Goal: Task Accomplishment & Management: Use online tool/utility

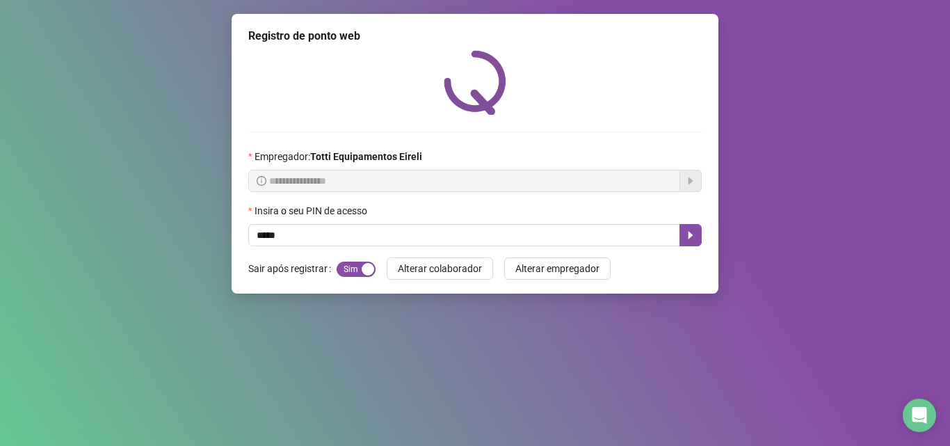
type input "*****"
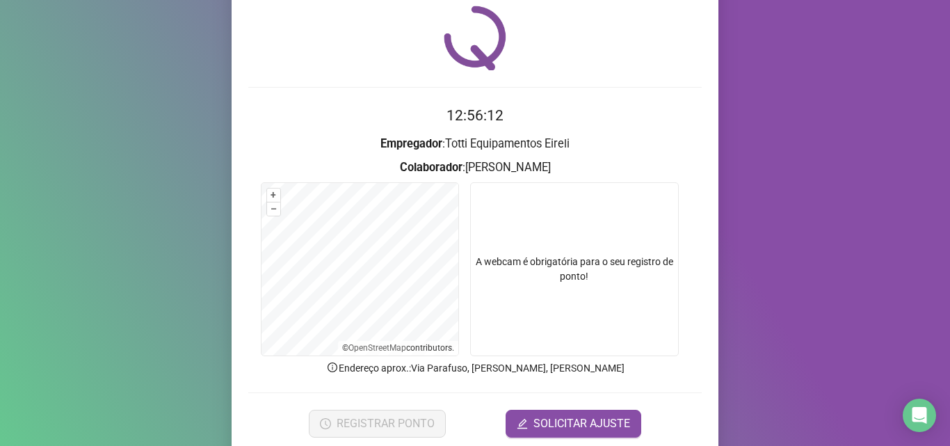
scroll to position [97, 0]
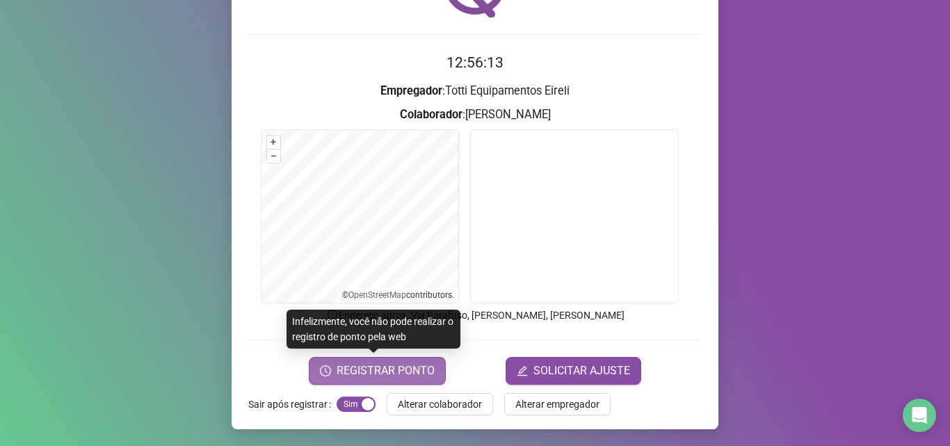
click at [345, 371] on span "REGISTRAR PONTO" at bounding box center [386, 370] width 98 height 17
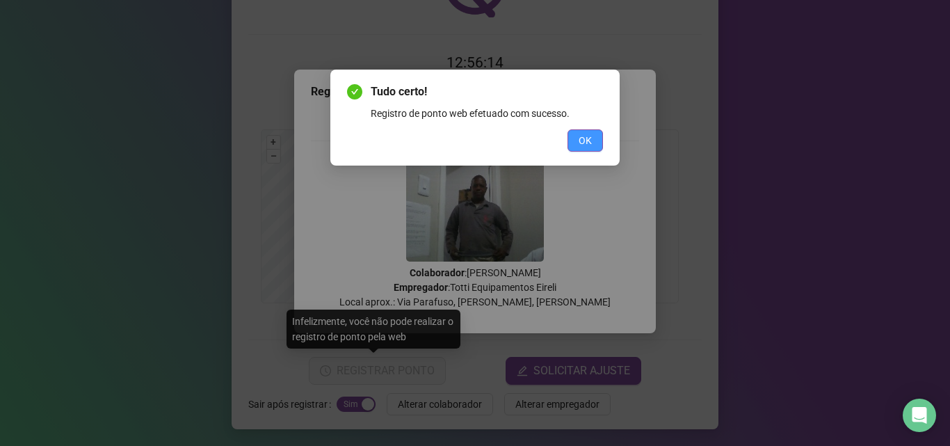
click at [582, 138] on span "OK" at bounding box center [585, 140] width 13 height 15
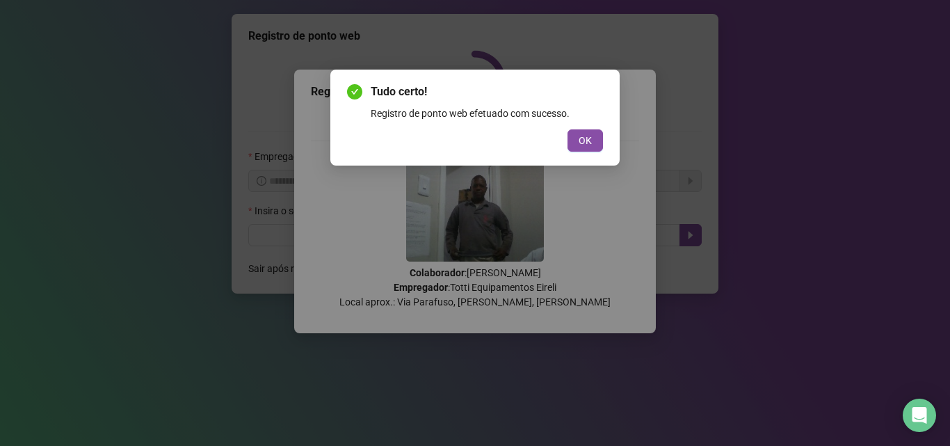
scroll to position [0, 0]
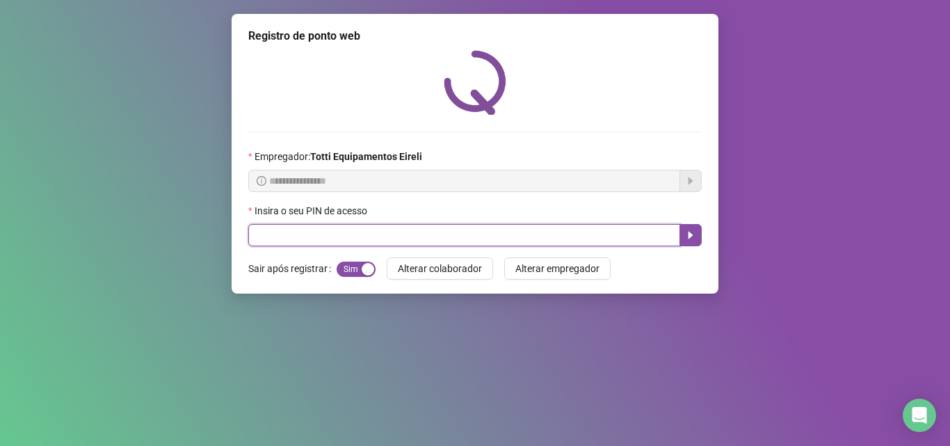
click at [392, 235] on input "text" at bounding box center [464, 235] width 432 height 22
type input "*****"
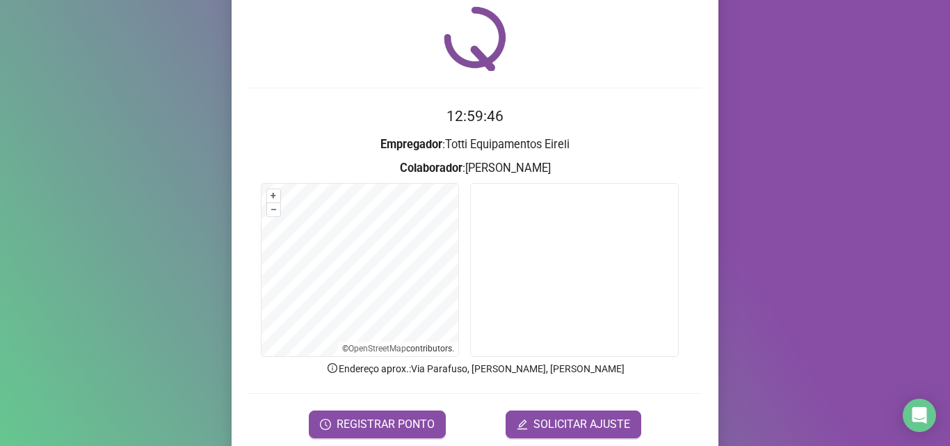
scroll to position [97, 0]
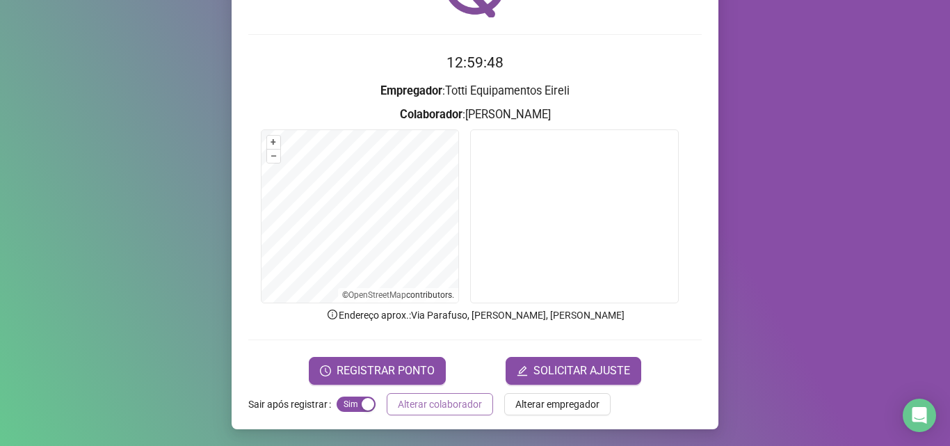
click at [418, 407] on span "Alterar colaborador" at bounding box center [440, 404] width 84 height 15
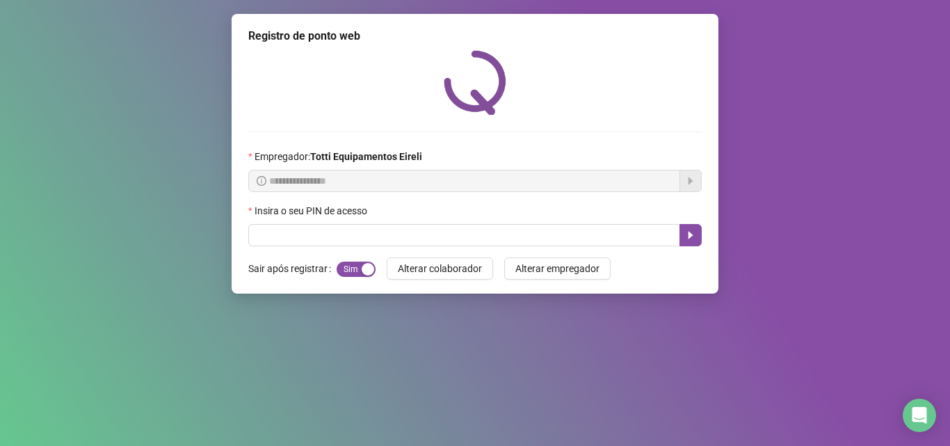
scroll to position [0, 0]
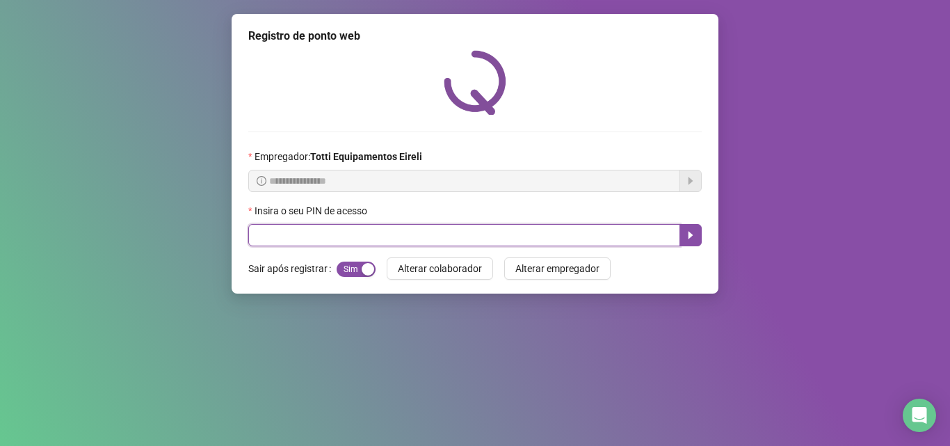
click at [328, 239] on input "text" at bounding box center [464, 235] width 432 height 22
type input "*****"
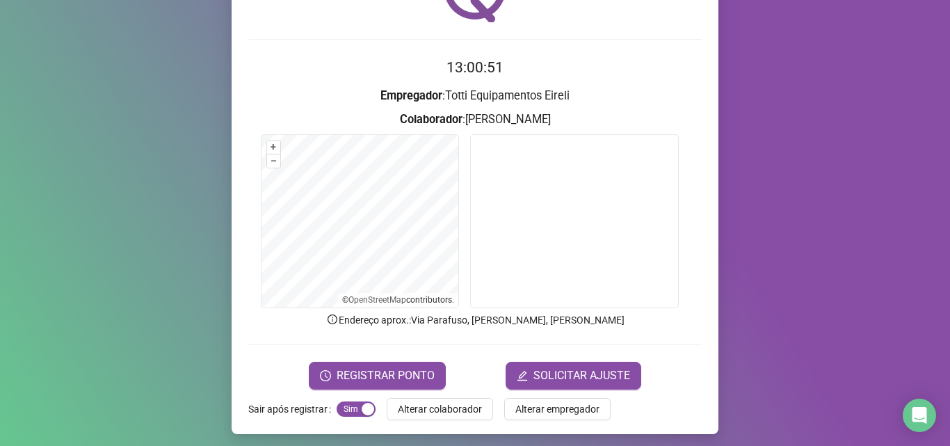
scroll to position [97, 0]
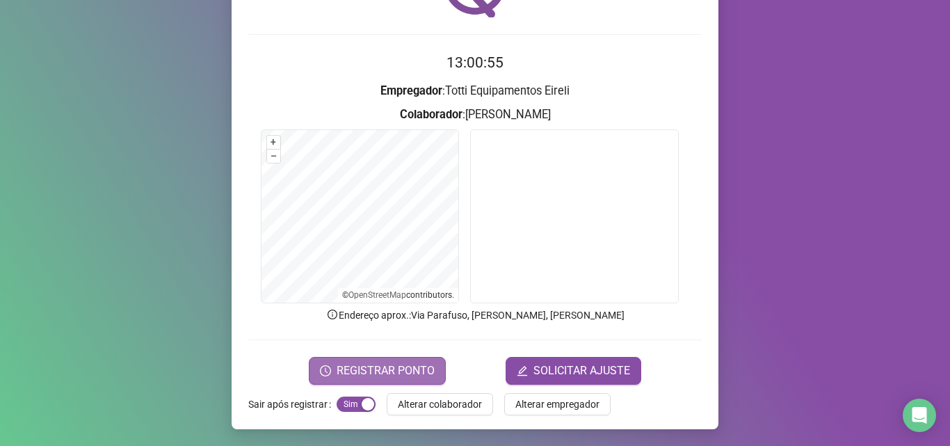
click at [361, 376] on span "REGISTRAR PONTO" at bounding box center [386, 370] width 98 height 17
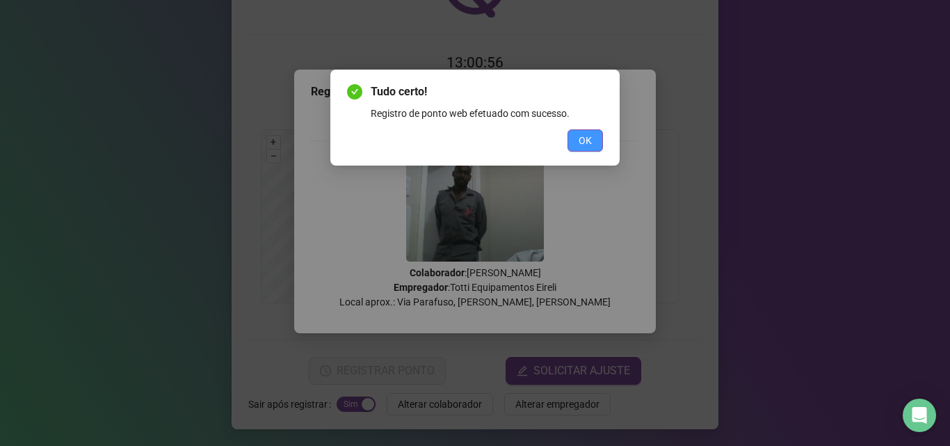
click at [578, 134] on button "OK" at bounding box center [585, 140] width 35 height 22
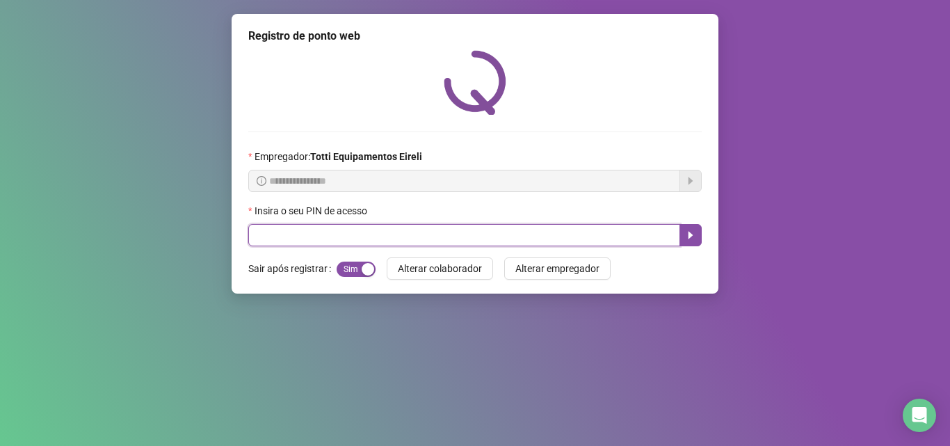
click at [292, 233] on input "text" at bounding box center [464, 235] width 432 height 22
type input "*****"
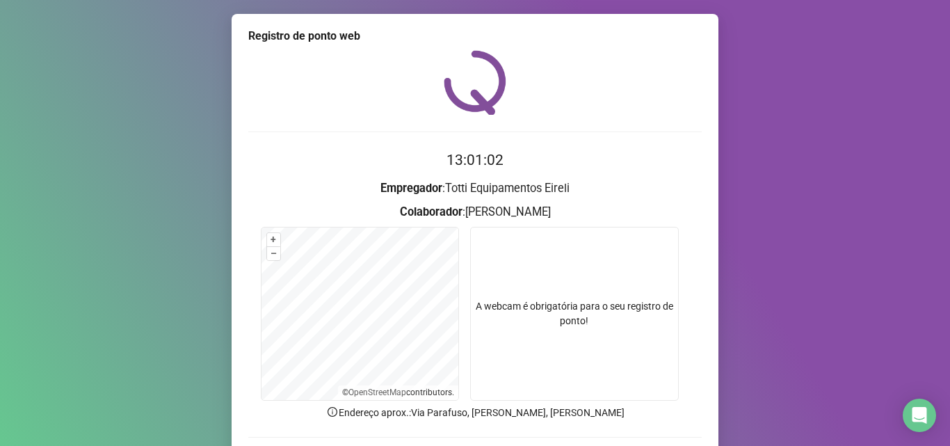
scroll to position [97, 0]
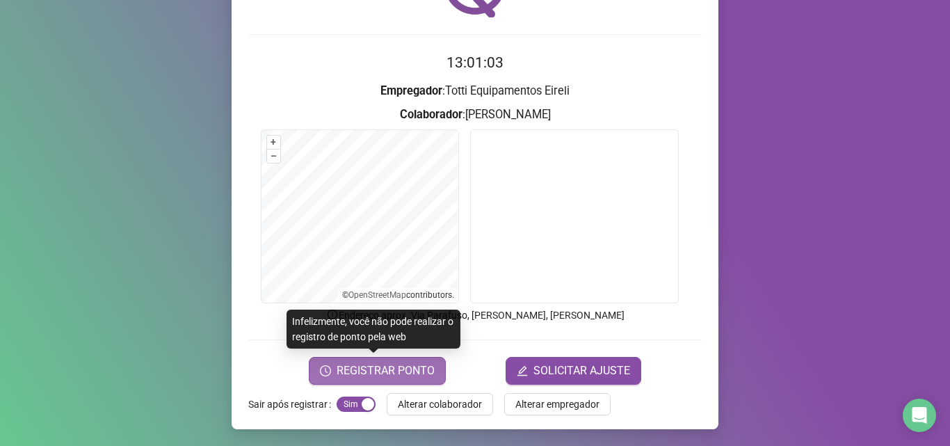
click at [353, 373] on span "REGISTRAR PONTO" at bounding box center [386, 370] width 98 height 17
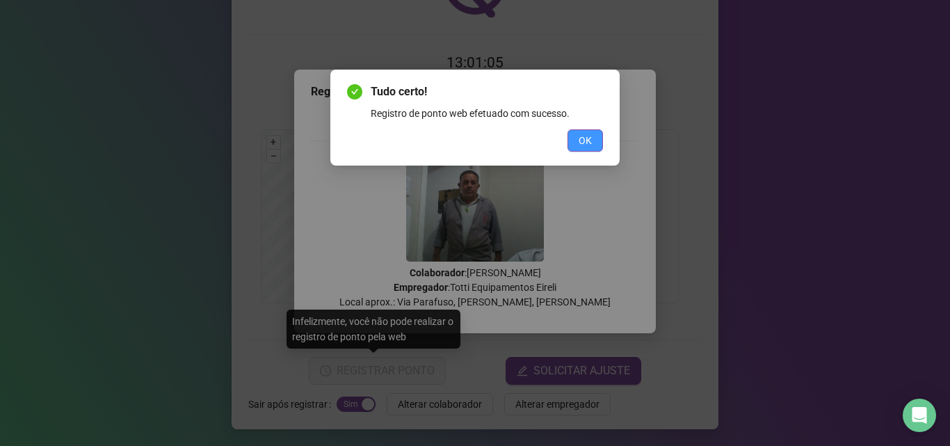
click at [583, 143] on span "OK" at bounding box center [585, 140] width 13 height 15
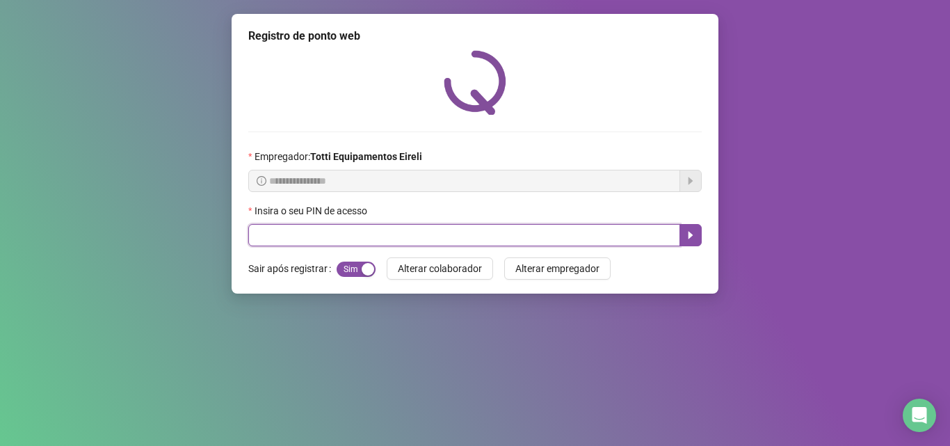
click at [303, 233] on input "text" at bounding box center [464, 235] width 432 height 22
type input "*****"
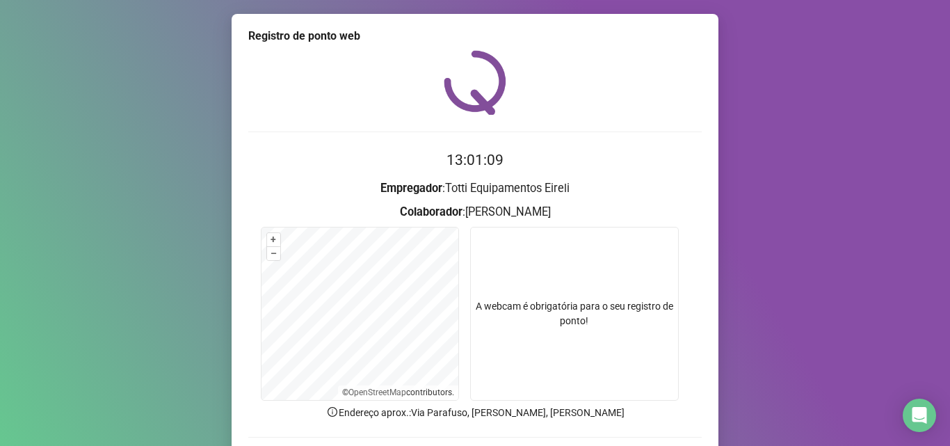
scroll to position [97, 0]
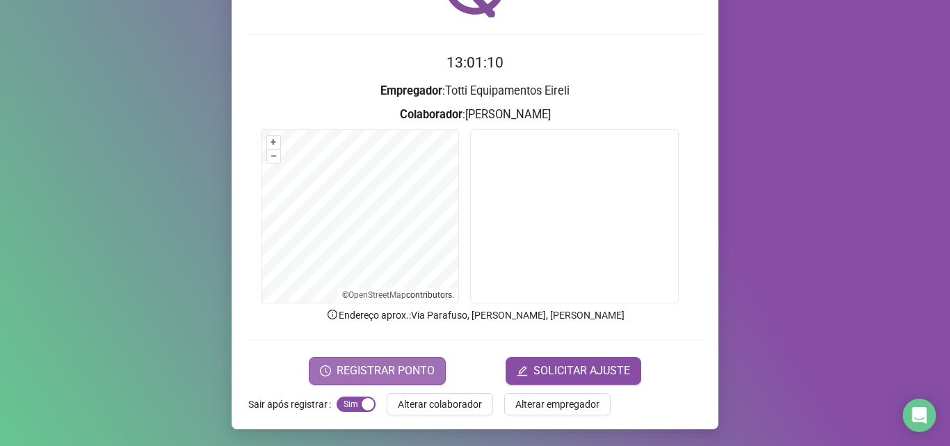
click at [371, 366] on span "REGISTRAR PONTO" at bounding box center [386, 370] width 98 height 17
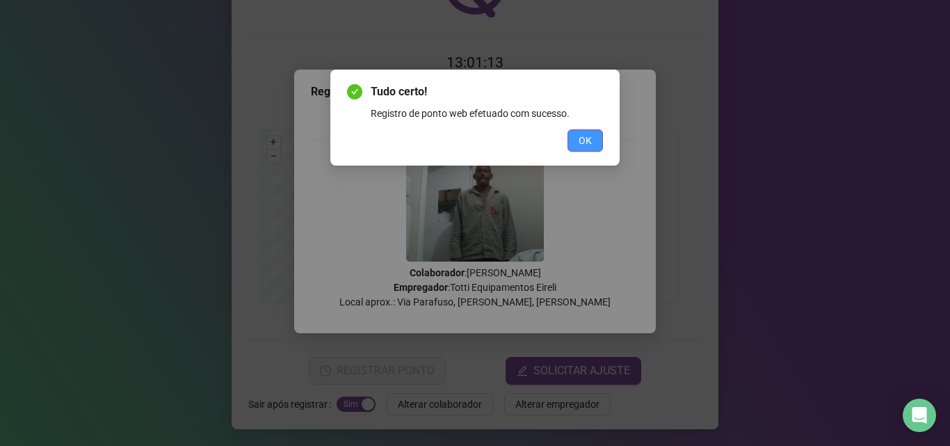
click at [586, 138] on span "OK" at bounding box center [585, 140] width 13 height 15
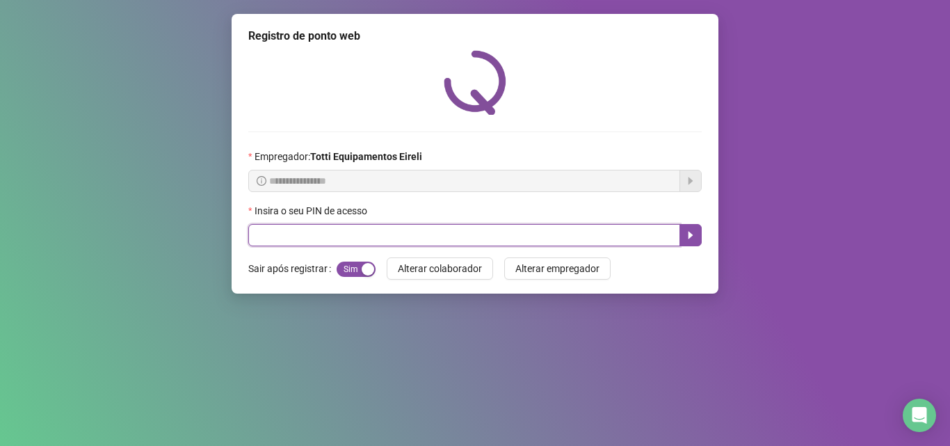
click at [265, 241] on input "text" at bounding box center [464, 235] width 432 height 22
type input "*****"
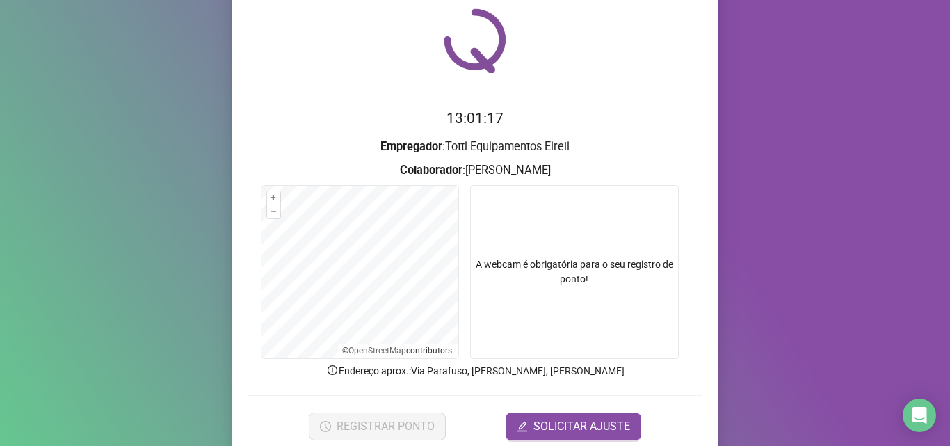
scroll to position [97, 0]
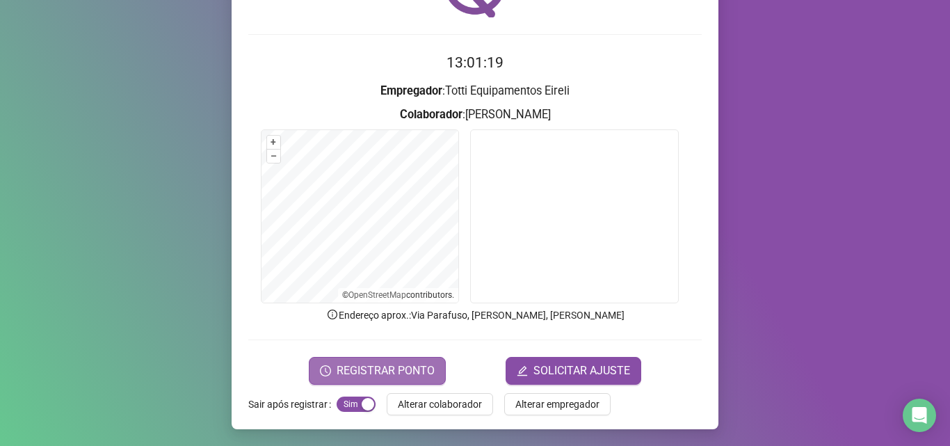
click at [380, 376] on span "REGISTRAR PONTO" at bounding box center [386, 370] width 98 height 17
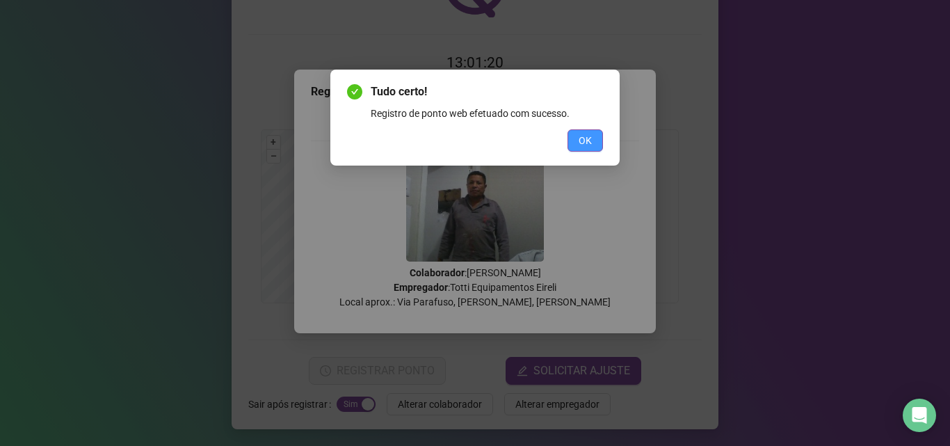
click at [582, 136] on span "OK" at bounding box center [585, 140] width 13 height 15
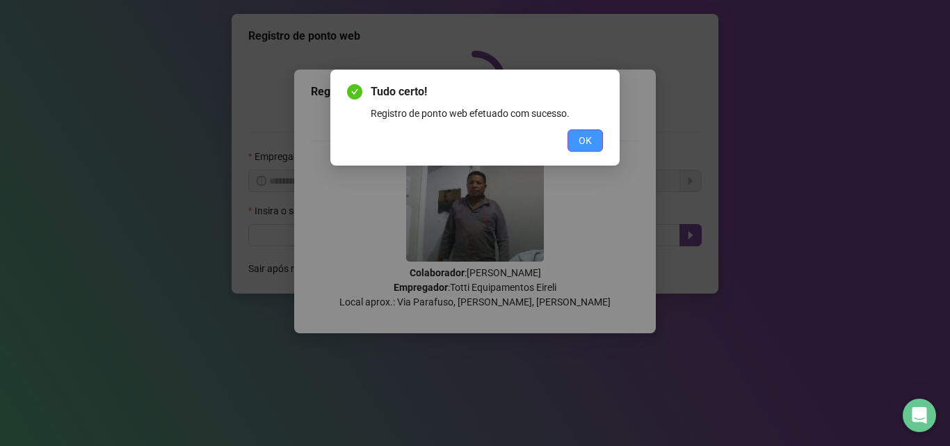
scroll to position [0, 0]
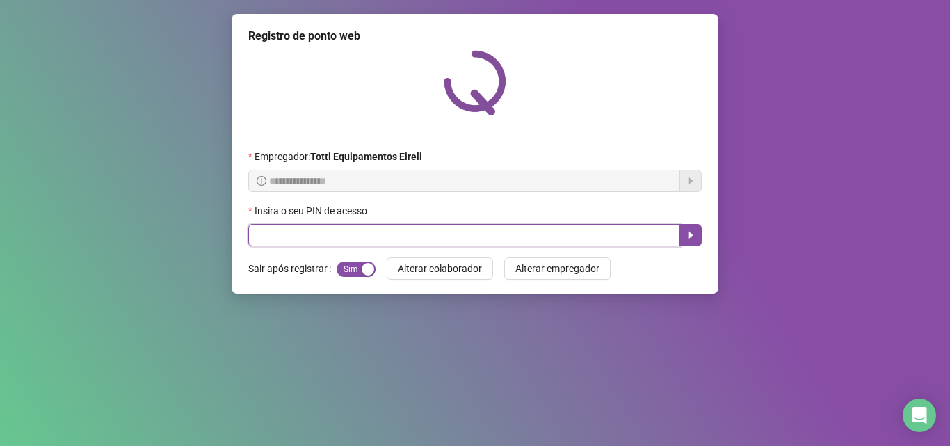
click at [284, 234] on input "text" at bounding box center [464, 235] width 432 height 22
type input "*****"
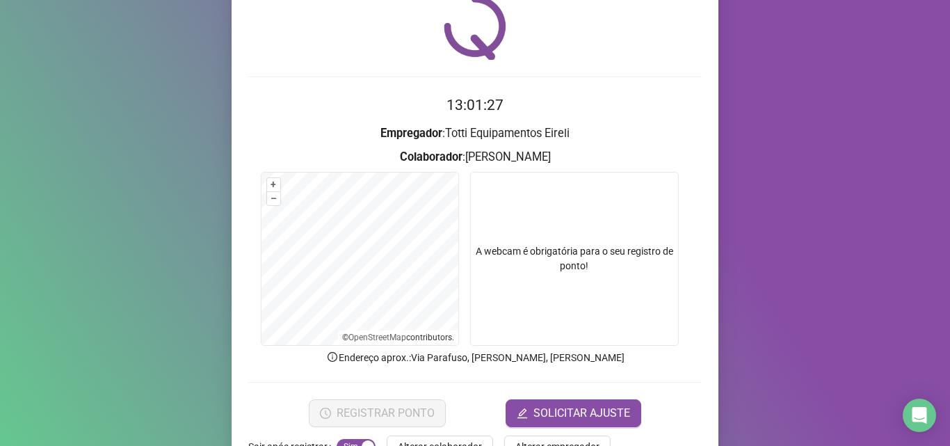
scroll to position [97, 0]
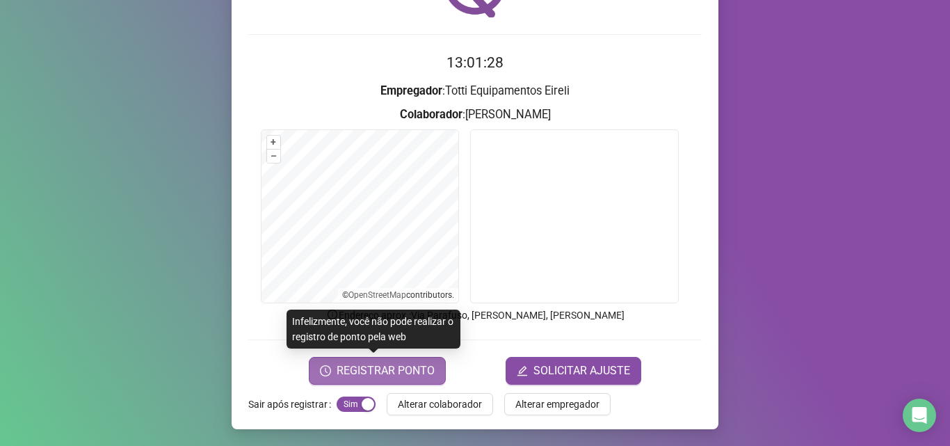
click at [387, 369] on span "REGISTRAR PONTO" at bounding box center [386, 370] width 98 height 17
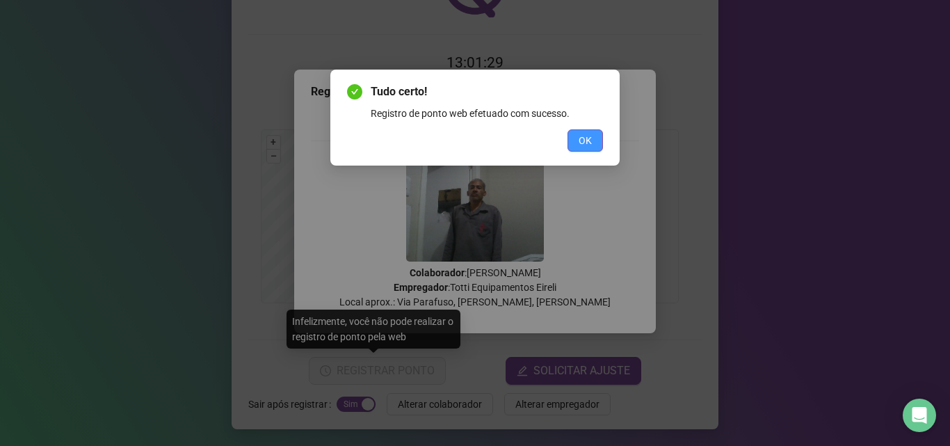
click at [573, 143] on button "OK" at bounding box center [585, 140] width 35 height 22
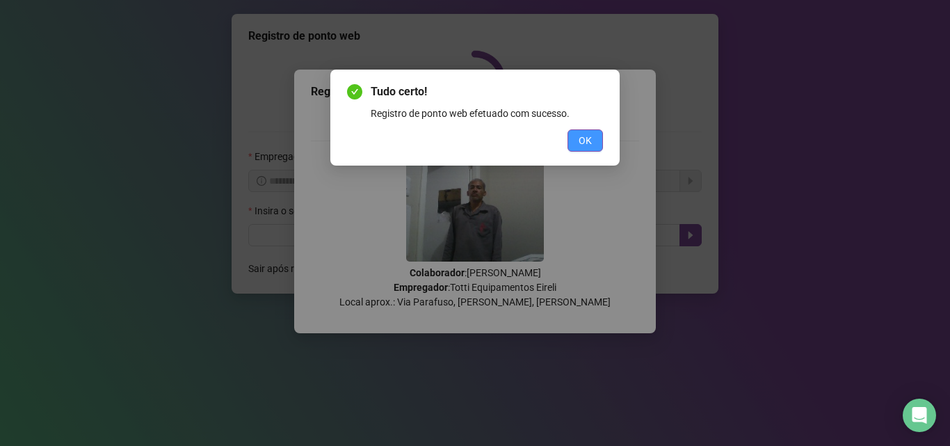
scroll to position [0, 0]
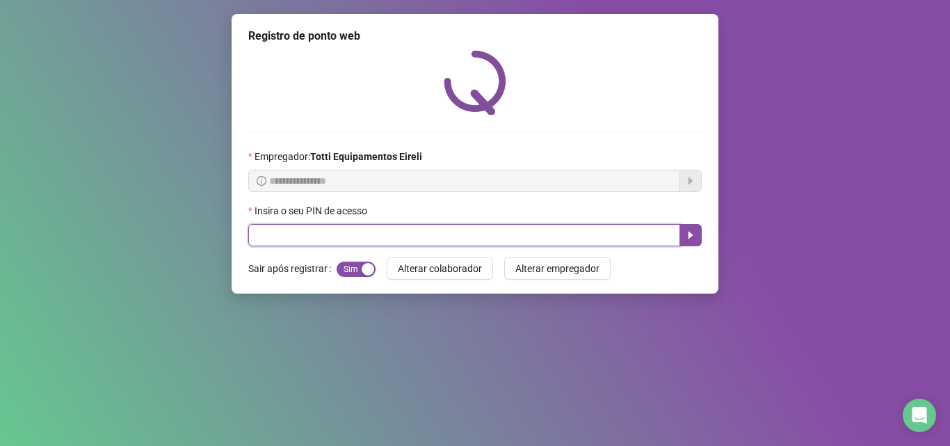
click at [270, 237] on input "text" at bounding box center [464, 235] width 432 height 22
type input "*****"
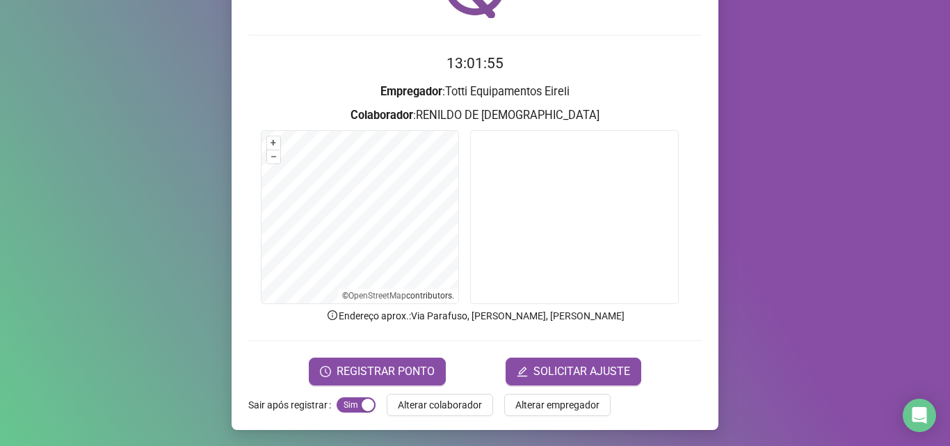
scroll to position [97, 0]
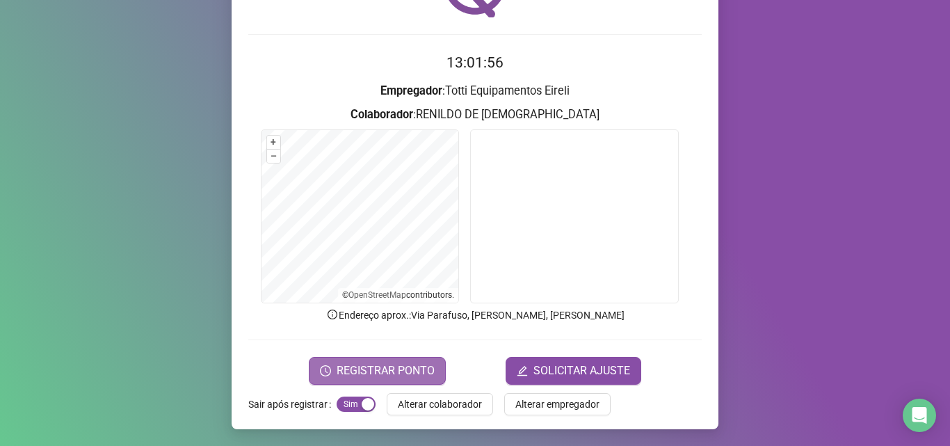
click at [386, 373] on span "REGISTRAR PONTO" at bounding box center [386, 370] width 98 height 17
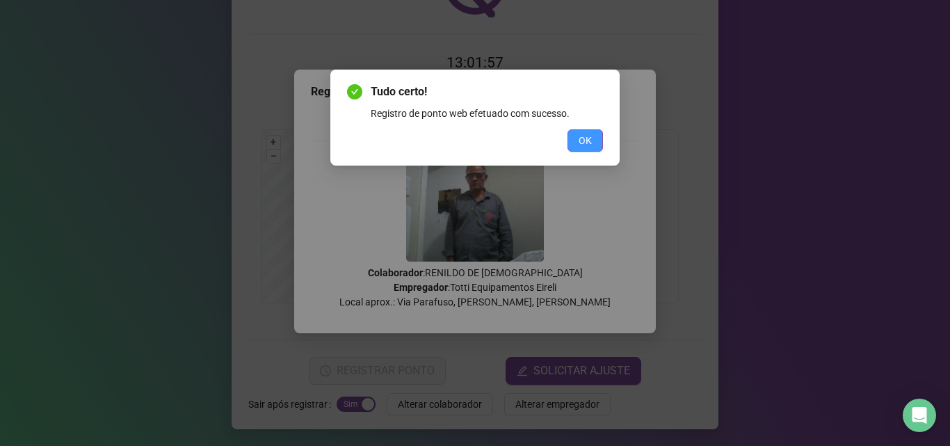
click at [582, 143] on span "OK" at bounding box center [585, 140] width 13 height 15
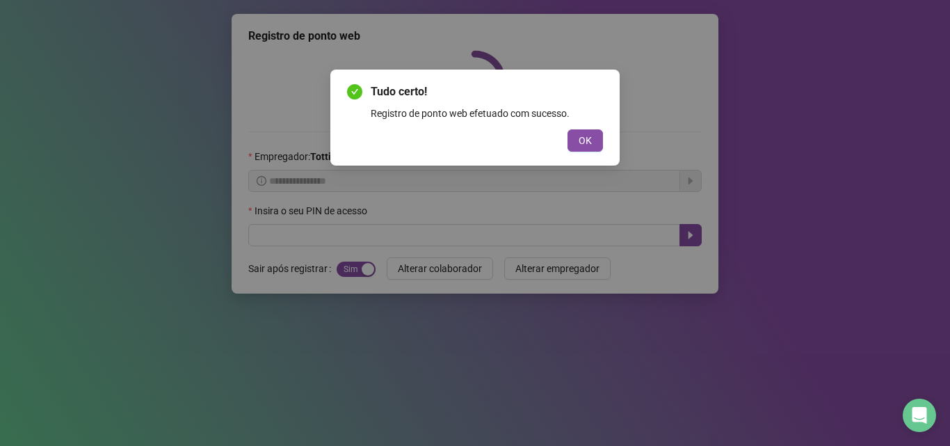
scroll to position [0, 0]
